Goal: Transaction & Acquisition: Book appointment/travel/reservation

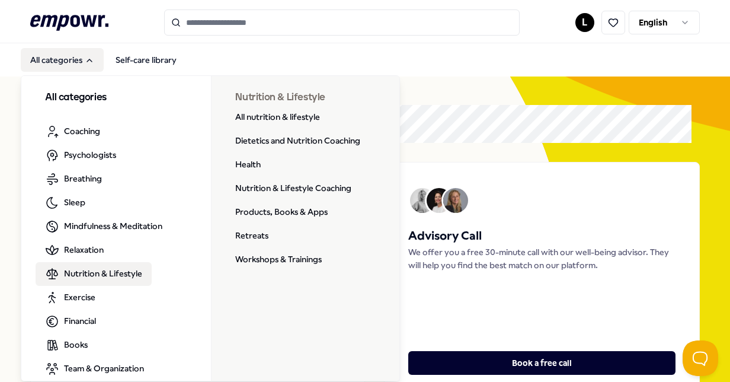
click at [103, 270] on span "Nutrition & Lifestyle" at bounding box center [103, 273] width 78 height 13
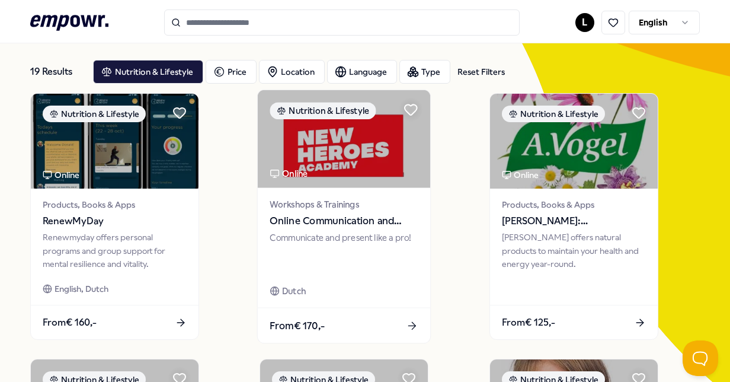
scroll to position [60, 0]
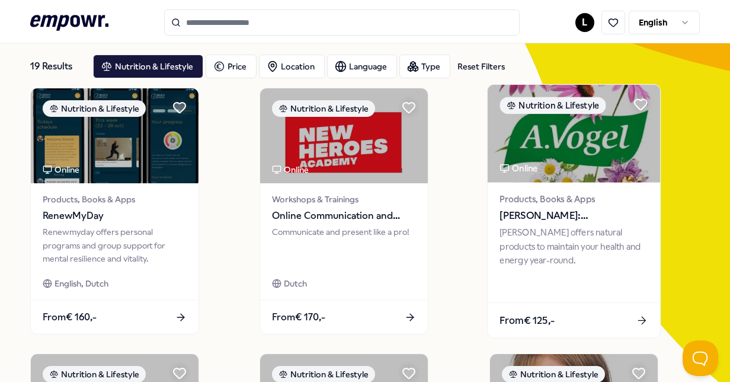
click at [542, 266] on div "[PERSON_NAME] offers natural products to maintain your health and energy year-r…" at bounding box center [574, 246] width 148 height 41
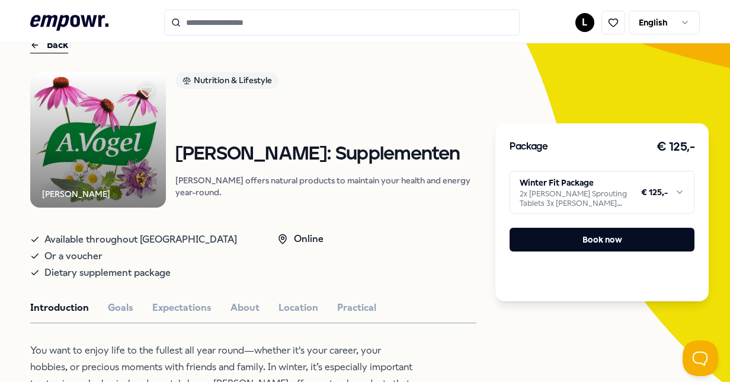
scroll to position [69, 0]
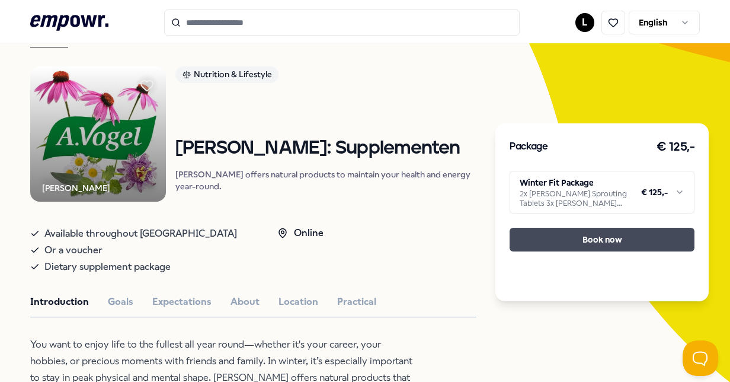
click at [544, 232] on button "Book now" at bounding box center [602, 240] width 185 height 24
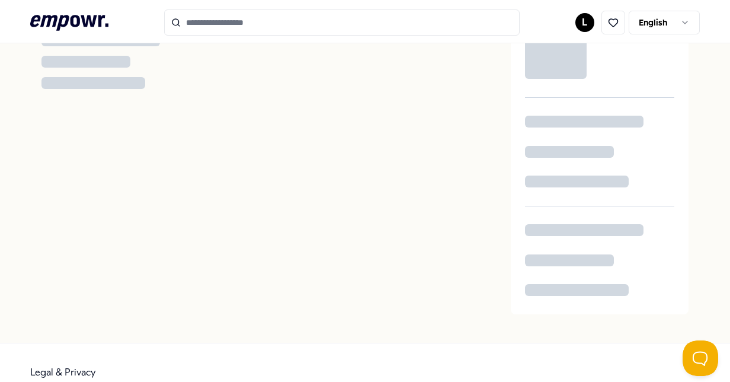
scroll to position [43, 0]
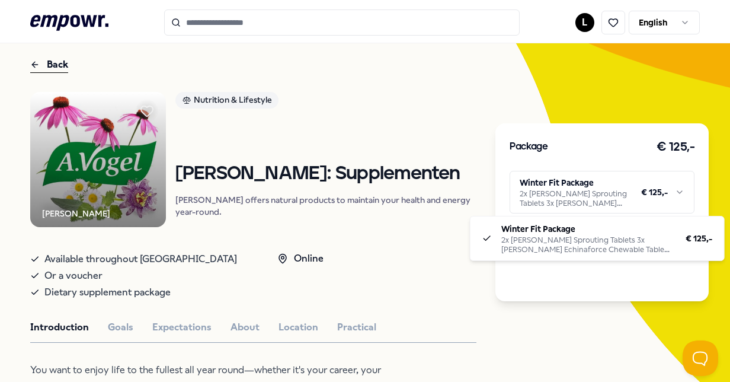
click at [580, 187] on html ".empowr-logo_svg__cls-1{fill:#03032f} L English All categories Self-care librar…" at bounding box center [365, 191] width 730 height 382
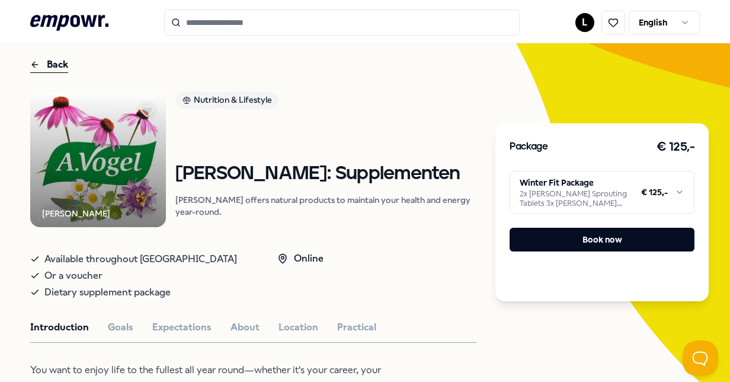
click at [578, 241] on button "Book now" at bounding box center [602, 240] width 185 height 24
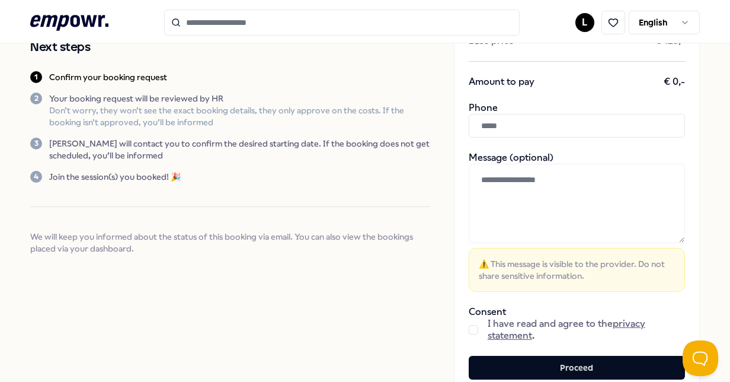
scroll to position [143, 0]
click at [573, 123] on input "text" at bounding box center [577, 125] width 216 height 24
click at [694, 204] on div "Confirm your booking request Confirm your order by filling out your details Nex…" at bounding box center [365, 161] width 730 height 522
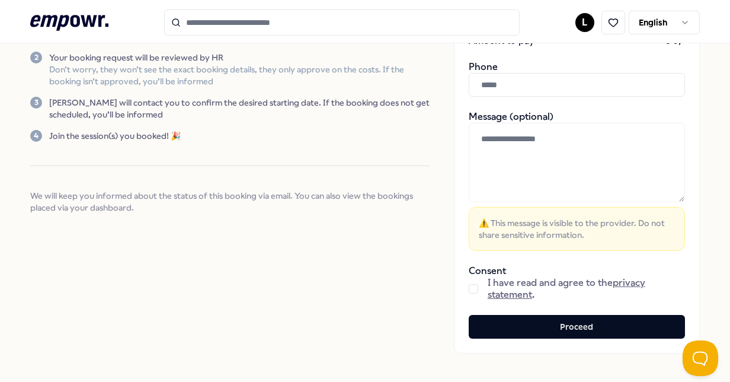
scroll to position [184, 0]
click at [469, 288] on button "button" at bounding box center [473, 287] width 9 height 9
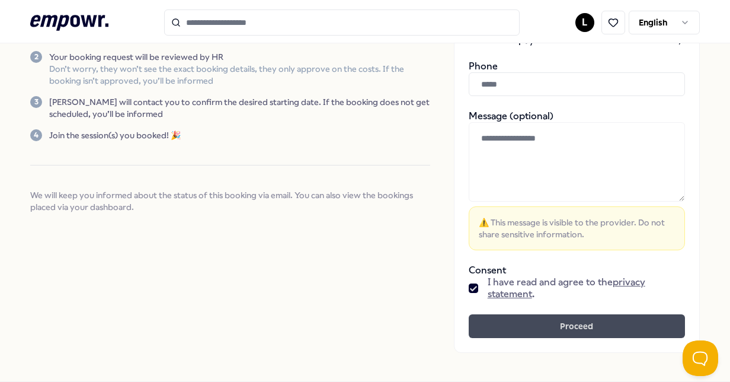
click at [500, 328] on button "Proceed" at bounding box center [577, 326] width 216 height 24
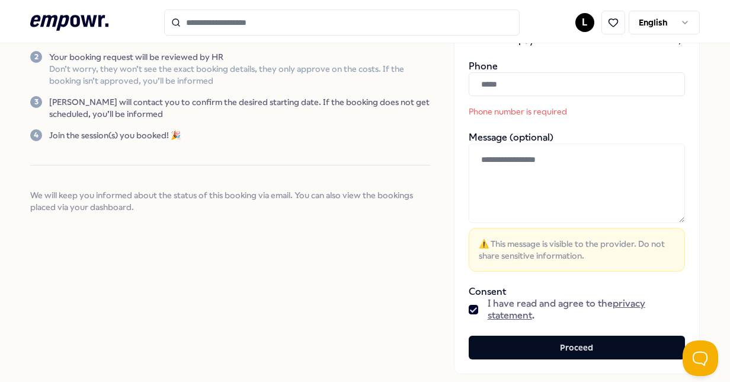
click at [501, 87] on input "text" at bounding box center [577, 84] width 216 height 24
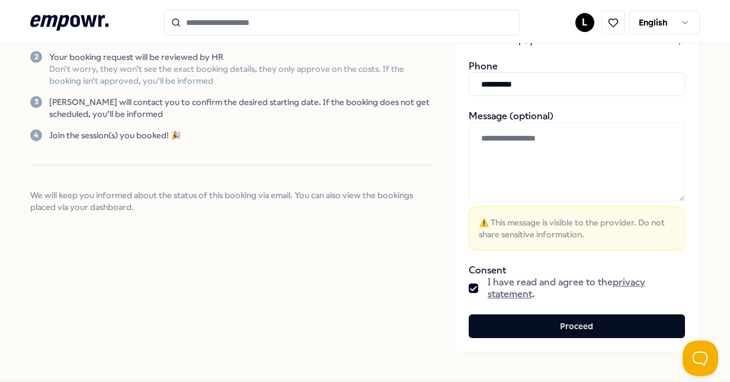
type input "**********"
click at [698, 187] on div "**********" at bounding box center [365, 121] width 730 height 522
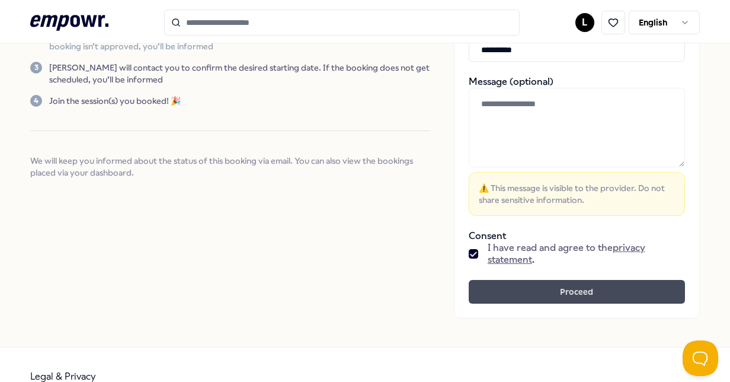
click at [558, 290] on button "Proceed" at bounding box center [577, 292] width 216 height 24
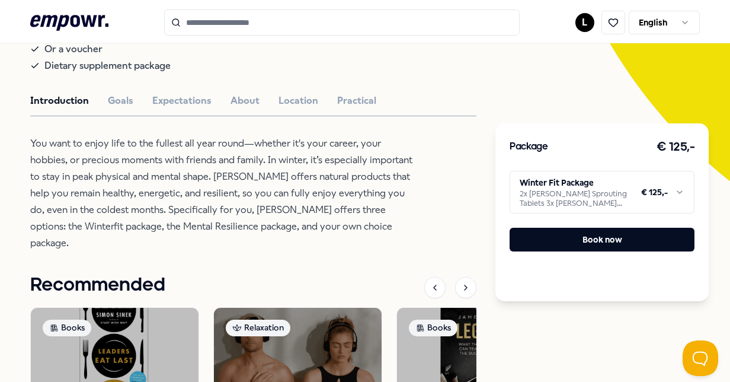
scroll to position [268, 0]
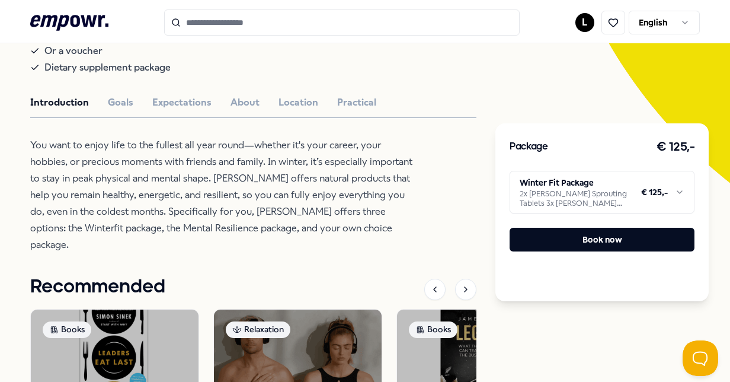
click at [132, 110] on div "Introduction Goals Expectations About Location Practical" at bounding box center [253, 102] width 446 height 15
click at [119, 110] on button "Goals" at bounding box center [120, 102] width 25 height 15
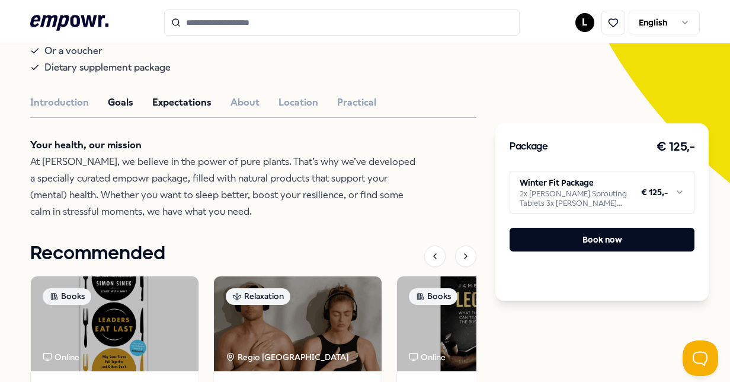
click at [165, 110] on button "Expectations" at bounding box center [181, 102] width 59 height 15
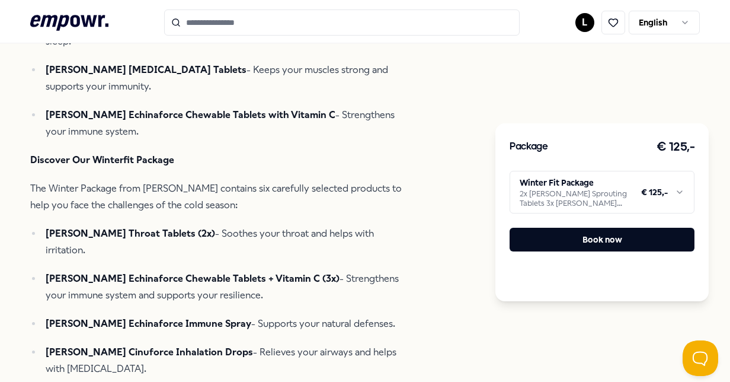
scroll to position [516, 0]
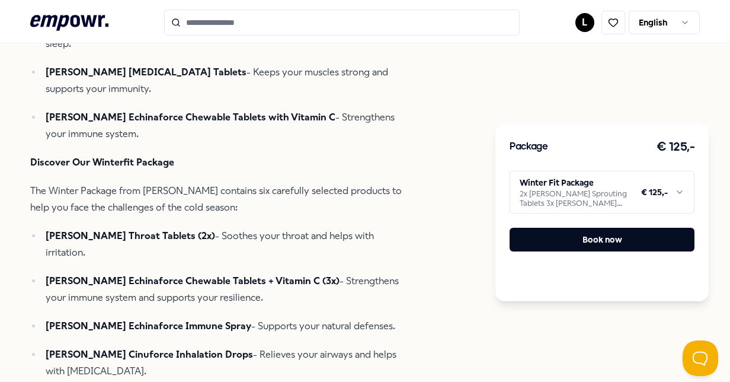
click at [562, 199] on html ".empowr-logo_svg__cls-1{fill:#03032f} L English All categories Self-care librar…" at bounding box center [365, 191] width 730 height 382
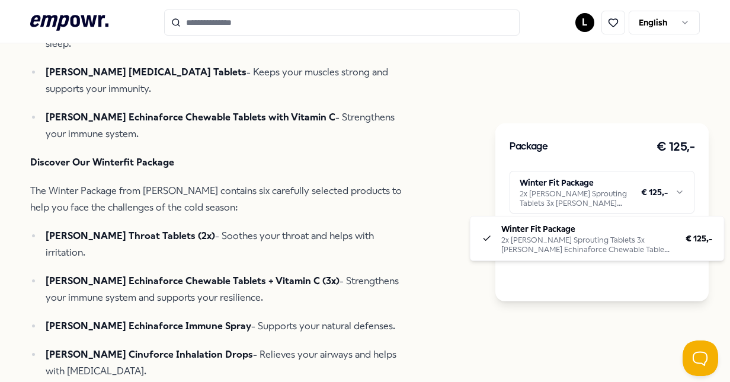
click at [357, 165] on html ".empowr-logo_svg__cls-1{fill:#03032f} L English All categories Self-care librar…" at bounding box center [365, 191] width 730 height 382
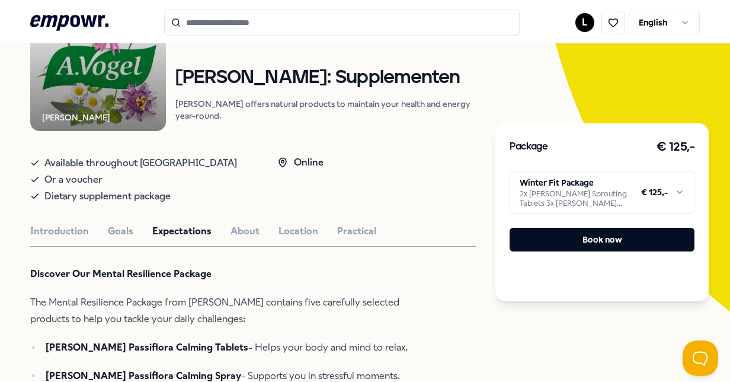
scroll to position [139, 0]
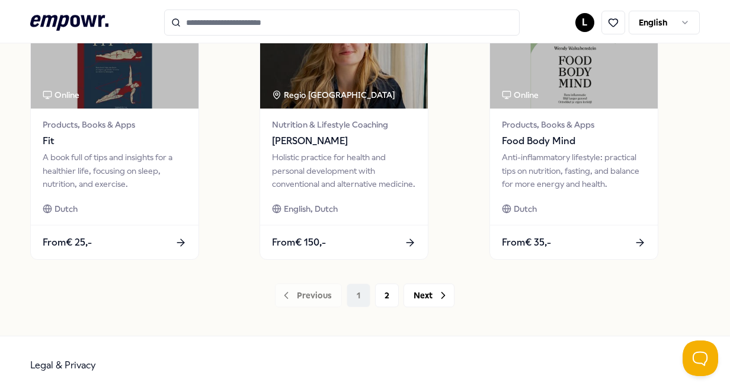
scroll to position [935, 0]
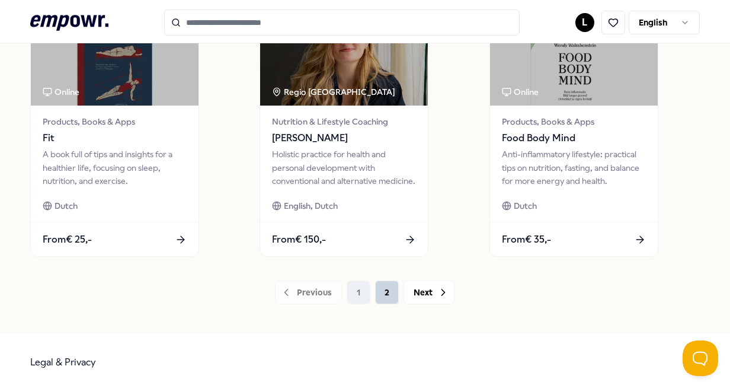
click at [386, 295] on button "2" at bounding box center [387, 292] width 24 height 24
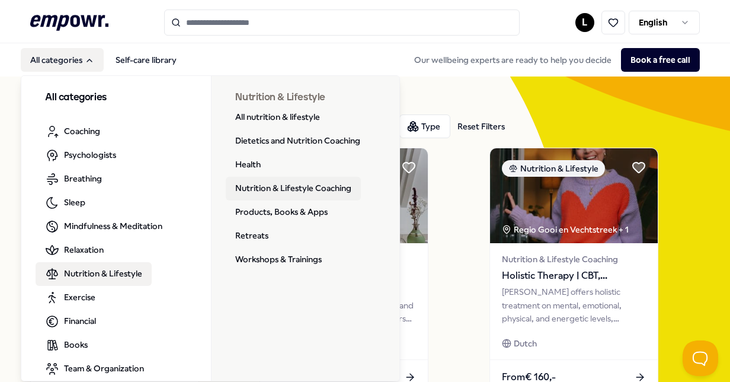
click at [252, 191] on link "Nutrition & Lifestyle Coaching" at bounding box center [293, 189] width 135 height 24
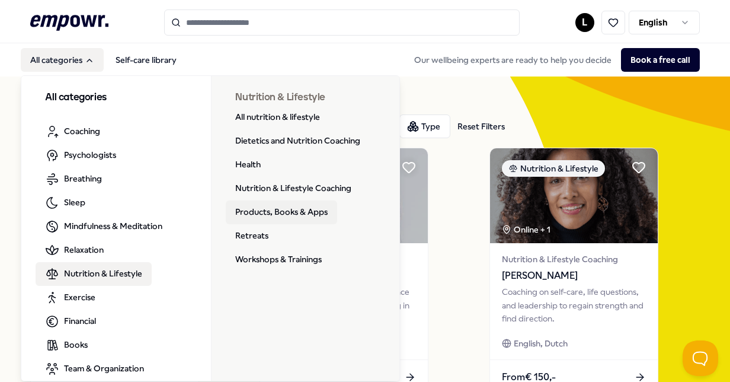
click at [247, 211] on link "Products, Books & Apps" at bounding box center [281, 212] width 111 height 24
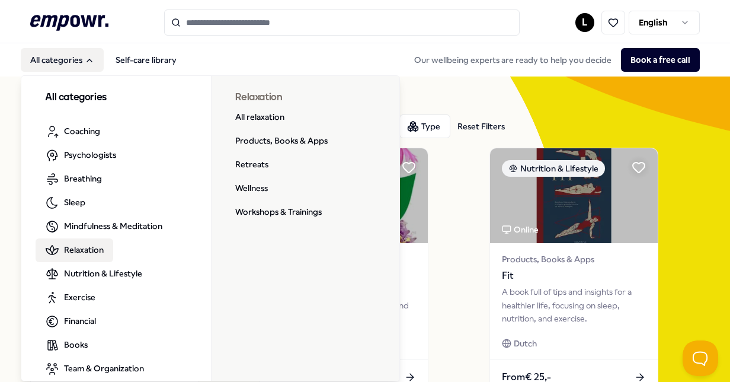
click at [86, 246] on span "Relaxation" at bounding box center [84, 249] width 40 height 13
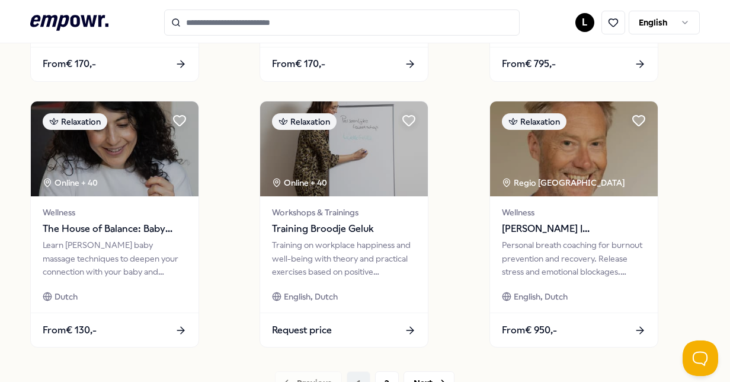
scroll to position [943, 0]
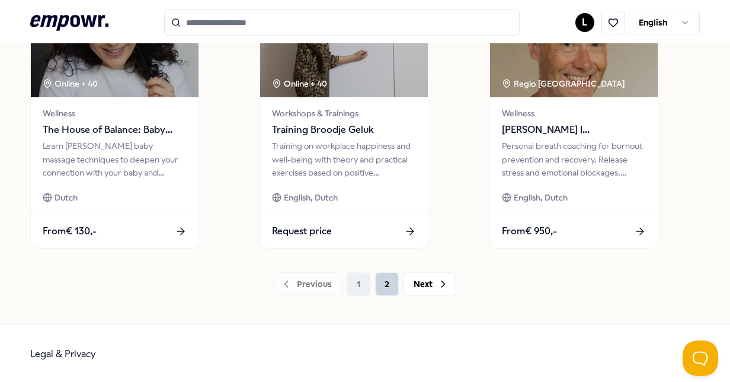
drag, startPoint x: 453, startPoint y: 199, endPoint x: 379, endPoint y: 289, distance: 117.1
click at [379, 289] on button "2" at bounding box center [387, 284] width 24 height 24
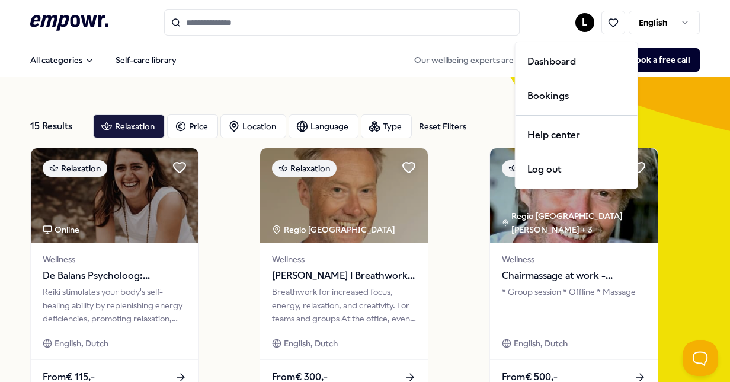
click at [576, 15] on html ".empowr-logo_svg__cls-1{fill:#03032f} L English All categories Self-care librar…" at bounding box center [365, 191] width 730 height 382
click at [558, 93] on div "Bookings" at bounding box center [576, 96] width 117 height 34
